Goal: Task Accomplishment & Management: Manage account settings

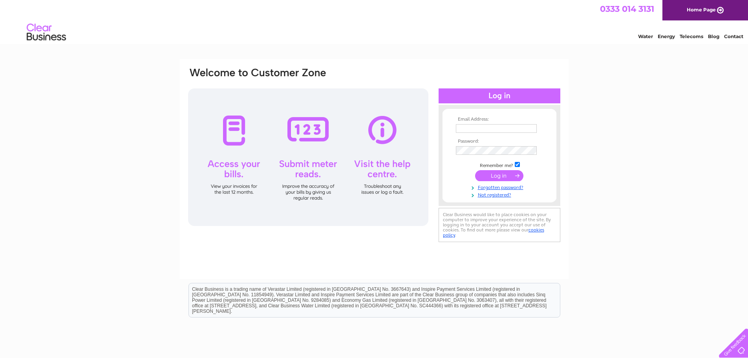
type input "info@colinmsmith.com"
click at [499, 175] on input "submit" at bounding box center [499, 175] width 48 height 11
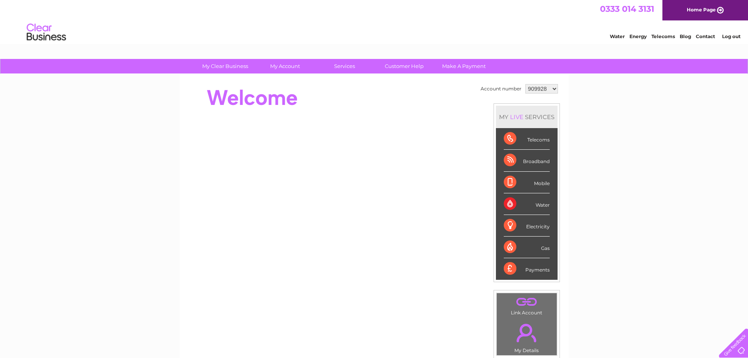
click at [552, 90] on select "909928 909929 909930 909931 909932 921090 949216 1117986" at bounding box center [541, 88] width 33 height 9
select select "909930"
click at [525, 84] on select "909928 909929 909930 909931 909932 921090 949216 1117986" at bounding box center [541, 88] width 33 height 9
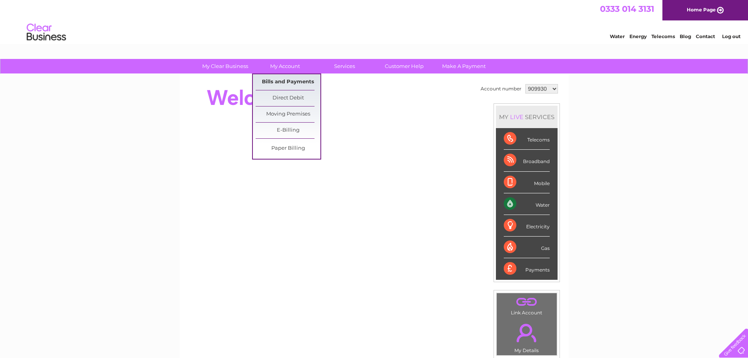
click at [286, 81] on link "Bills and Payments" at bounding box center [288, 82] width 65 height 16
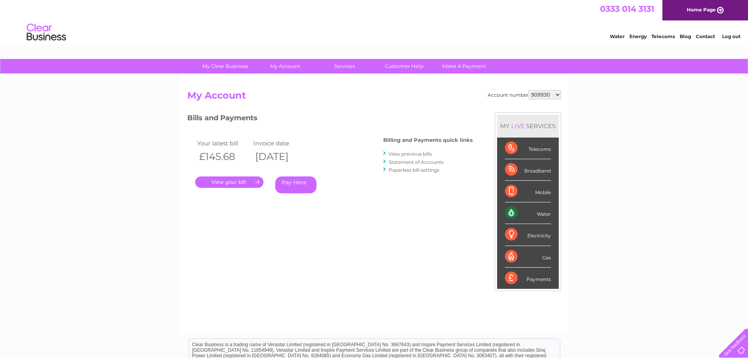
click at [233, 179] on link "." at bounding box center [229, 181] width 68 height 11
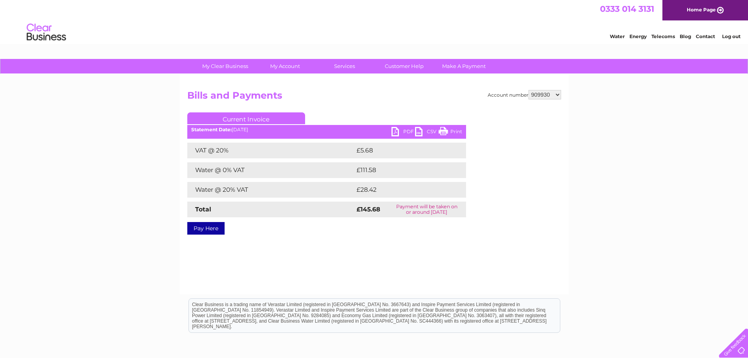
click at [404, 131] on link "PDF" at bounding box center [403, 132] width 24 height 11
click at [558, 93] on select "909928 909929 909930 909931 909932 921090 949216 1117986" at bounding box center [544, 94] width 33 height 9
click at [529, 90] on select "909928 909929 909930 909931 909932 921090 949216 1117986" at bounding box center [544, 94] width 33 height 9
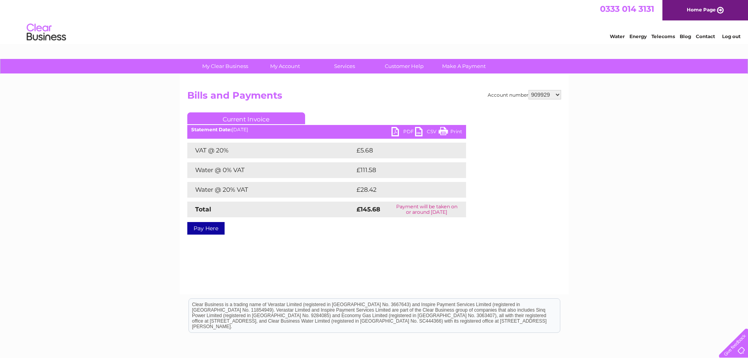
click at [556, 95] on select "909928 909929 909930 909931 909932 921090 949216 1117986" at bounding box center [544, 94] width 33 height 9
select select "909928"
click at [529, 90] on select "909928 909929 909930 909931 909932 921090 949216 1117986" at bounding box center [544, 94] width 33 height 9
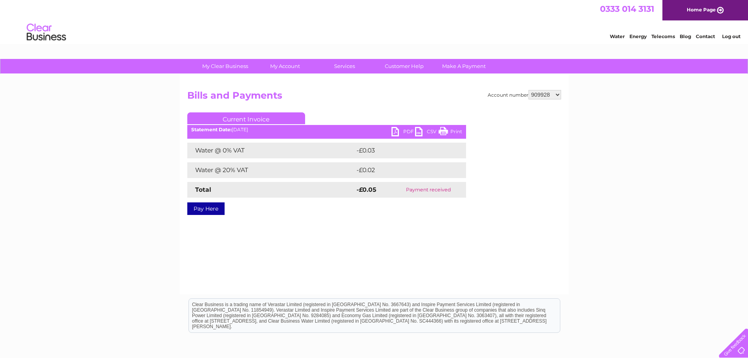
click at [557, 96] on select "909928 909929 909930 909931 909932 921090 949216 1117986" at bounding box center [544, 94] width 33 height 9
select select "909929"
click at [529, 90] on select "909928 909929 909930 909931 909932 921090 949216 1117986" at bounding box center [544, 94] width 33 height 9
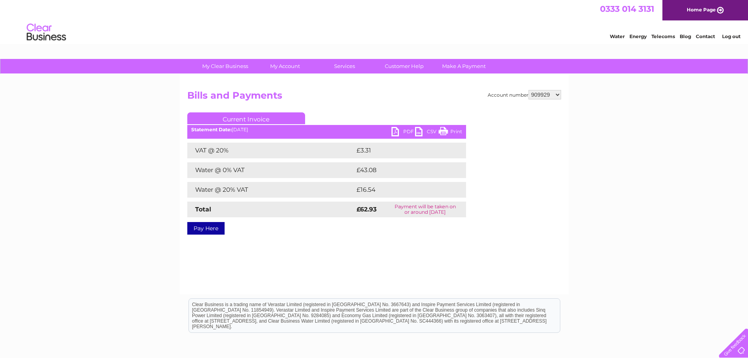
click at [404, 130] on link "PDF" at bounding box center [403, 132] width 24 height 11
click at [560, 94] on select "909928 909929 909930 909931 909932 921090 949216 1117986" at bounding box center [544, 94] width 33 height 9
select select "909931"
click at [529, 90] on select "909928 909929 909930 909931 909932 921090 949216 1117986" at bounding box center [544, 94] width 33 height 9
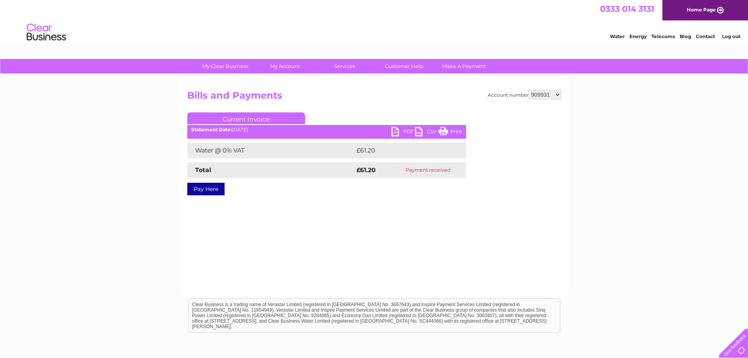
click at [558, 93] on select "909928 909929 909930 909931 909932 921090 949216 1117986" at bounding box center [544, 94] width 33 height 9
select select "909932"
click at [529, 90] on select "909928 909929 909930 909931 909932 921090 949216 1117986" at bounding box center [544, 94] width 33 height 9
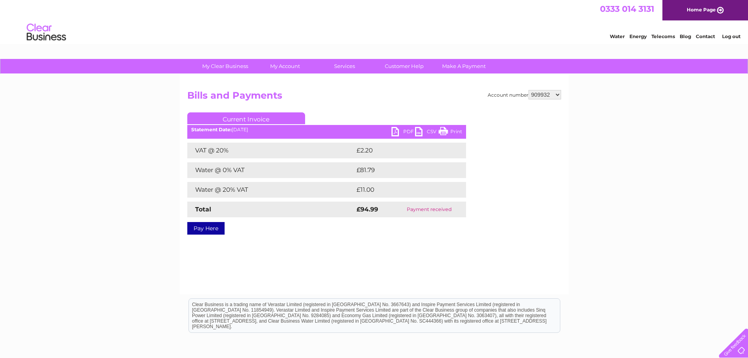
click at [559, 97] on select "909928 909929 909930 909931 909932 921090 949216 1117986" at bounding box center [544, 94] width 33 height 9
select select "921090"
click at [529, 90] on select "909928 909929 909930 909931 909932 921090 949216 1117986" at bounding box center [544, 94] width 33 height 9
click at [555, 94] on select "909928 909929 909930 909931 909932 921090 949216 1117986" at bounding box center [544, 94] width 33 height 9
select select "949216"
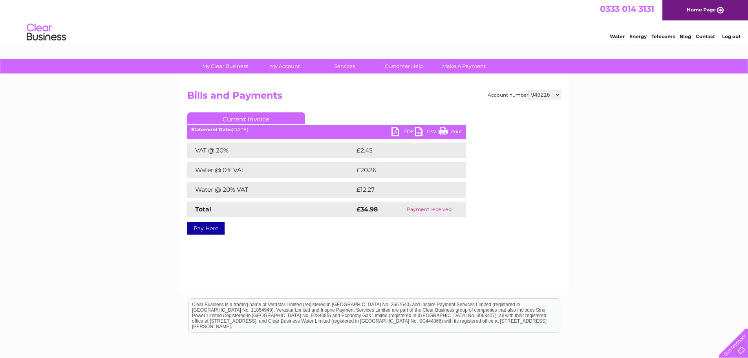
click at [529, 90] on select "909928 909929 909930 909931 909932 921090 949216 1117986" at bounding box center [544, 94] width 33 height 9
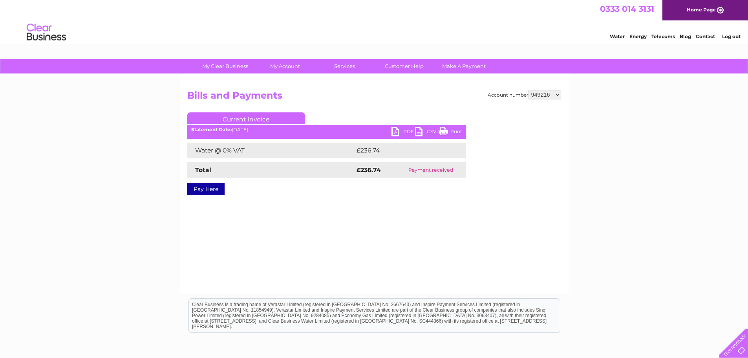
click at [557, 94] on select "909928 909929 909930 909931 909932 921090 949216 1117986" at bounding box center [544, 94] width 33 height 9
select select "1117986"
click at [529, 90] on select "909928 909929 909930 909931 909932 921090 949216 1117986" at bounding box center [544, 94] width 33 height 9
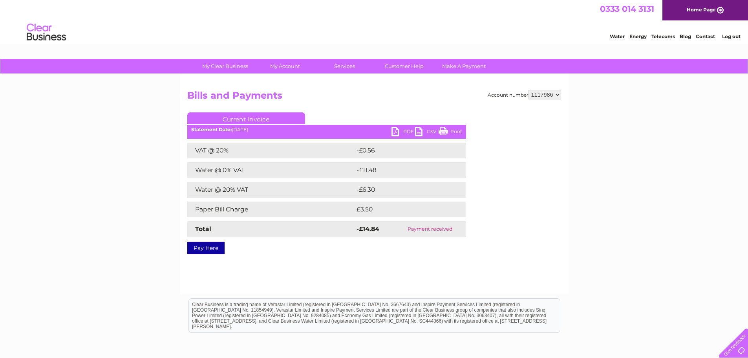
click at [732, 37] on link "Log out" at bounding box center [731, 36] width 18 height 6
